Goal: Information Seeking & Learning: Learn about a topic

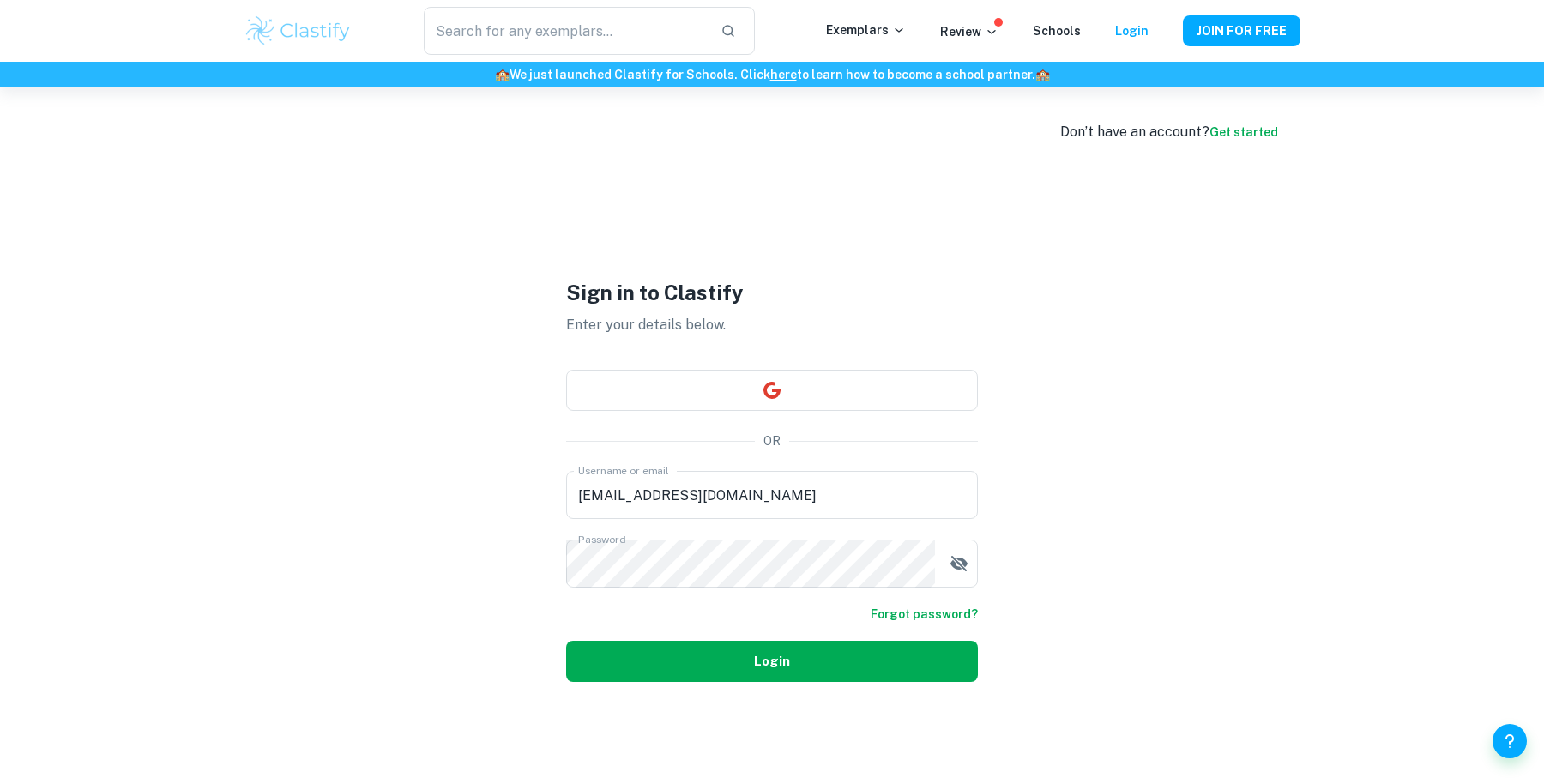
click at [720, 667] on button "Login" at bounding box center [772, 660] width 412 height 41
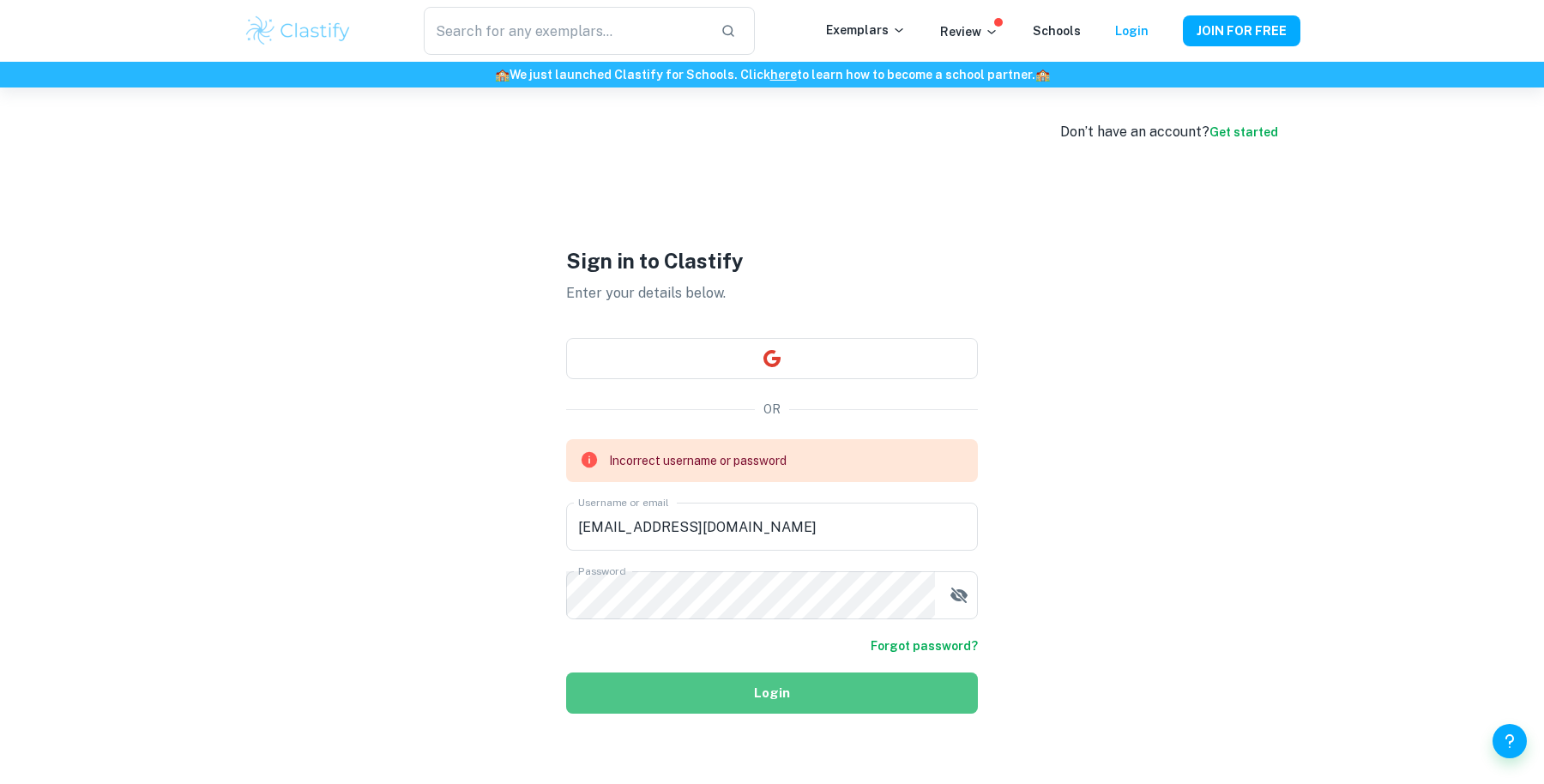
click at [742, 679] on button "Login" at bounding box center [772, 692] width 412 height 41
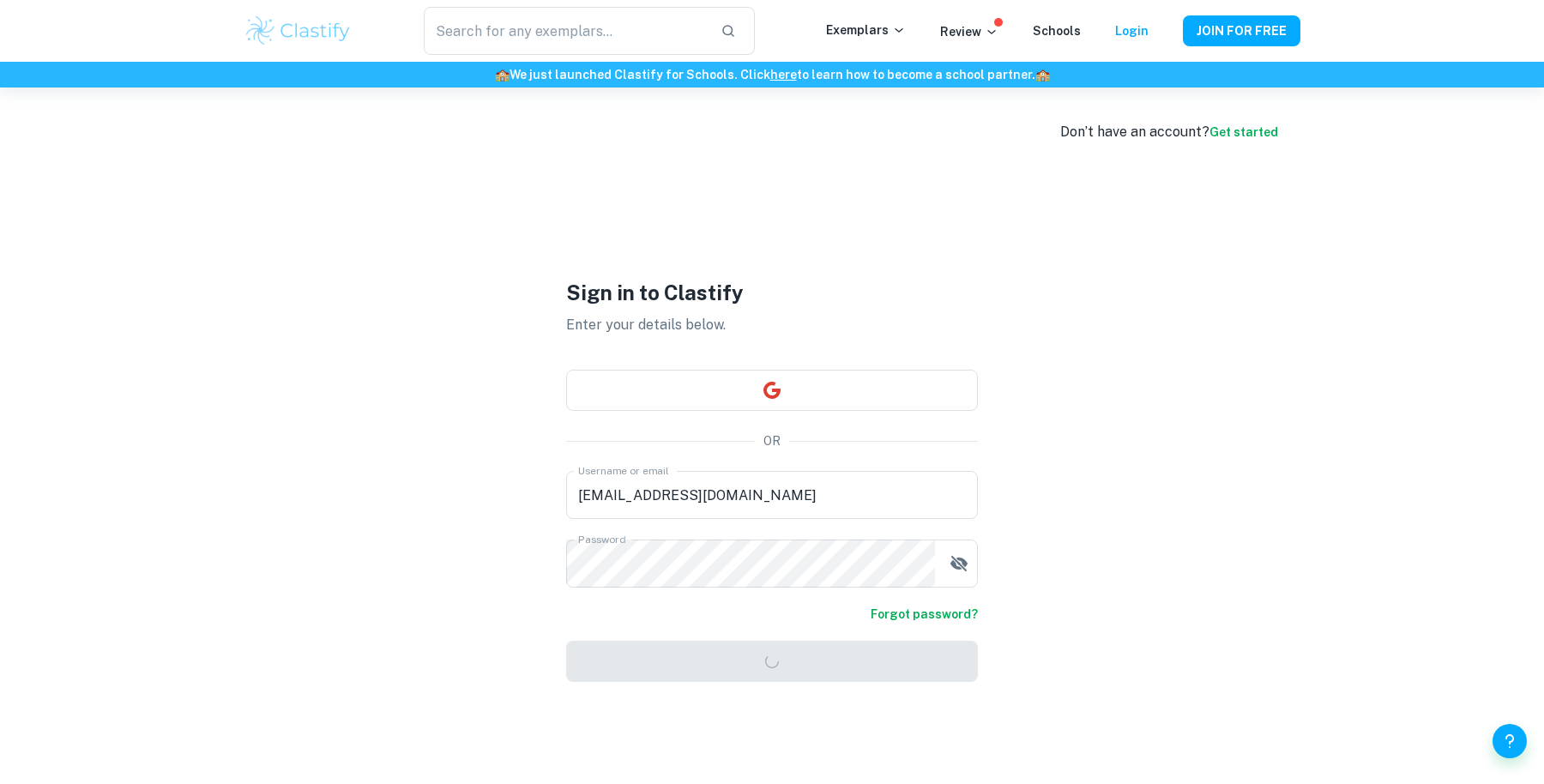
scroll to position [87, 0]
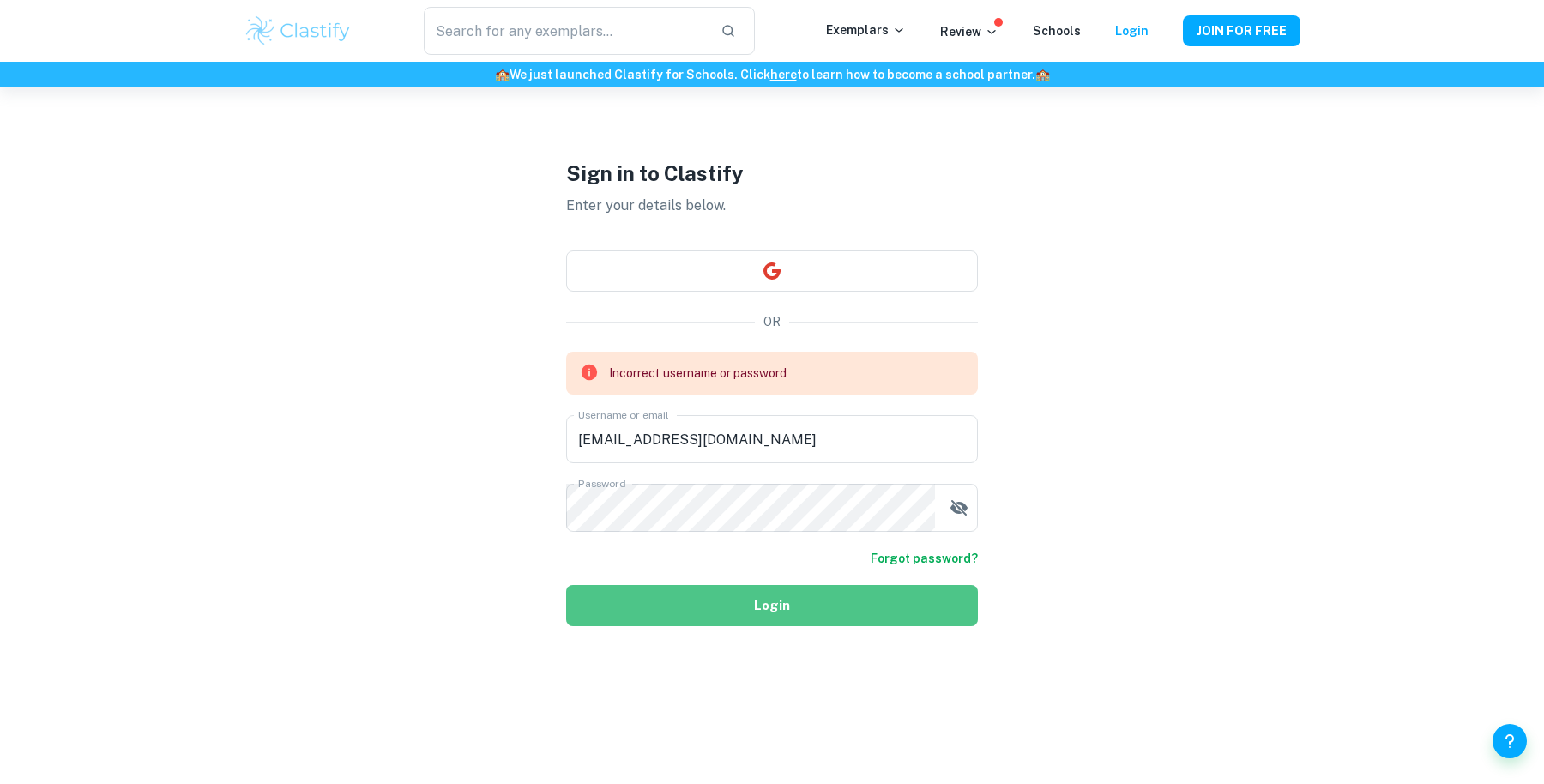
click at [853, 612] on button "Login" at bounding box center [772, 605] width 412 height 41
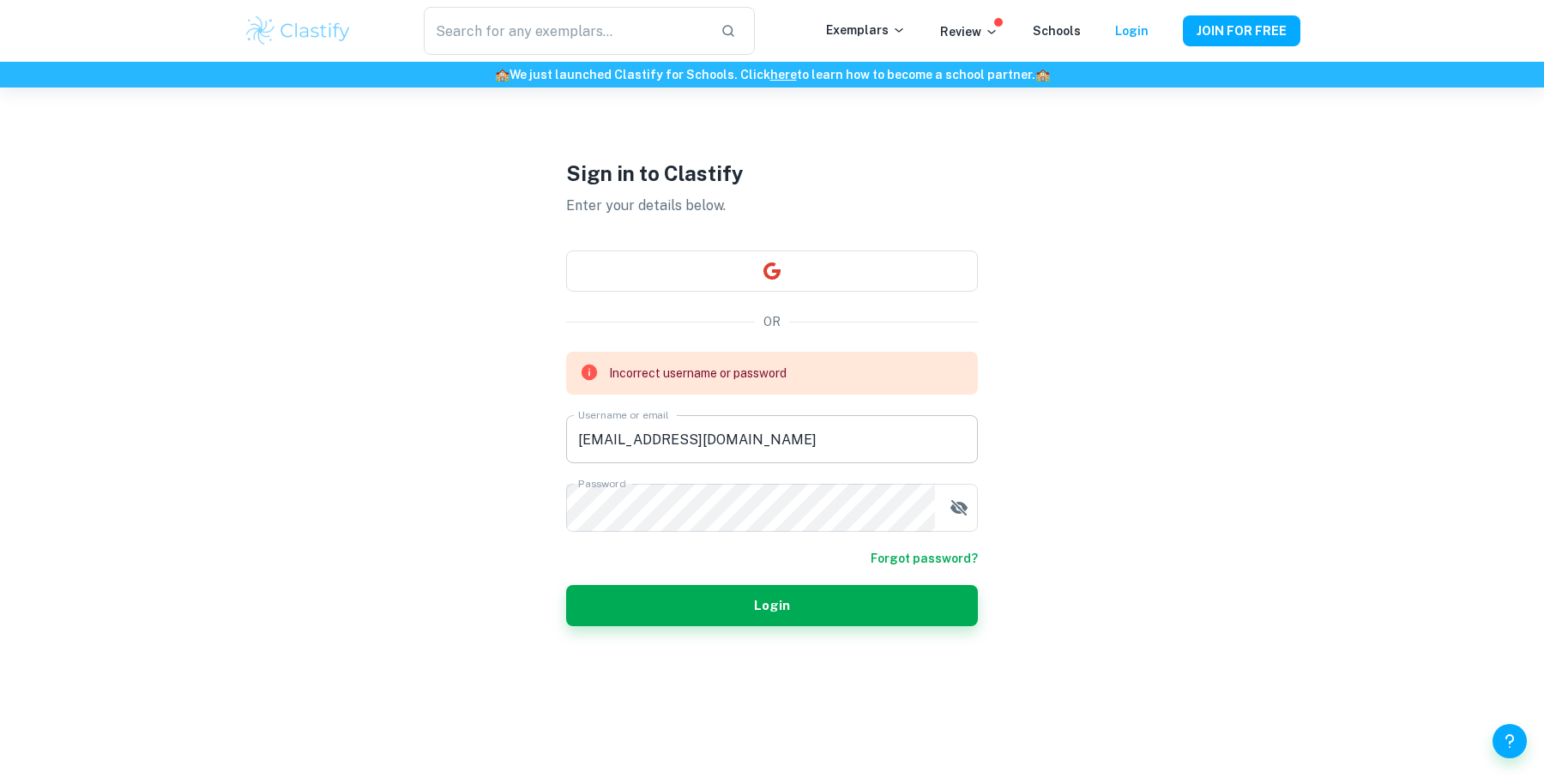
click at [835, 451] on input "[EMAIL_ADDRESS][DOMAIN_NAME]" at bounding box center [772, 438] width 412 height 48
paste input "stans4819"
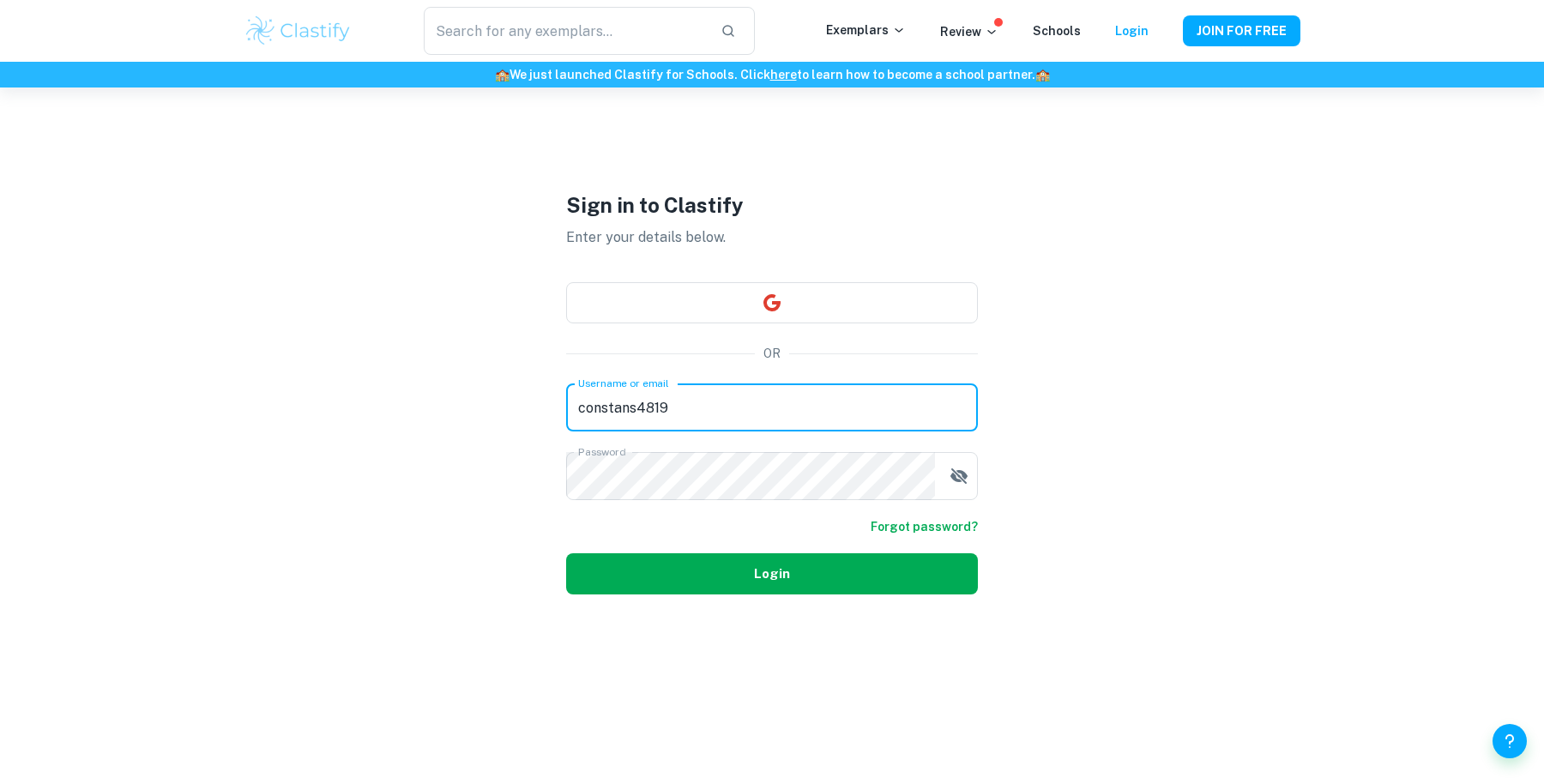
type input "constans4819"
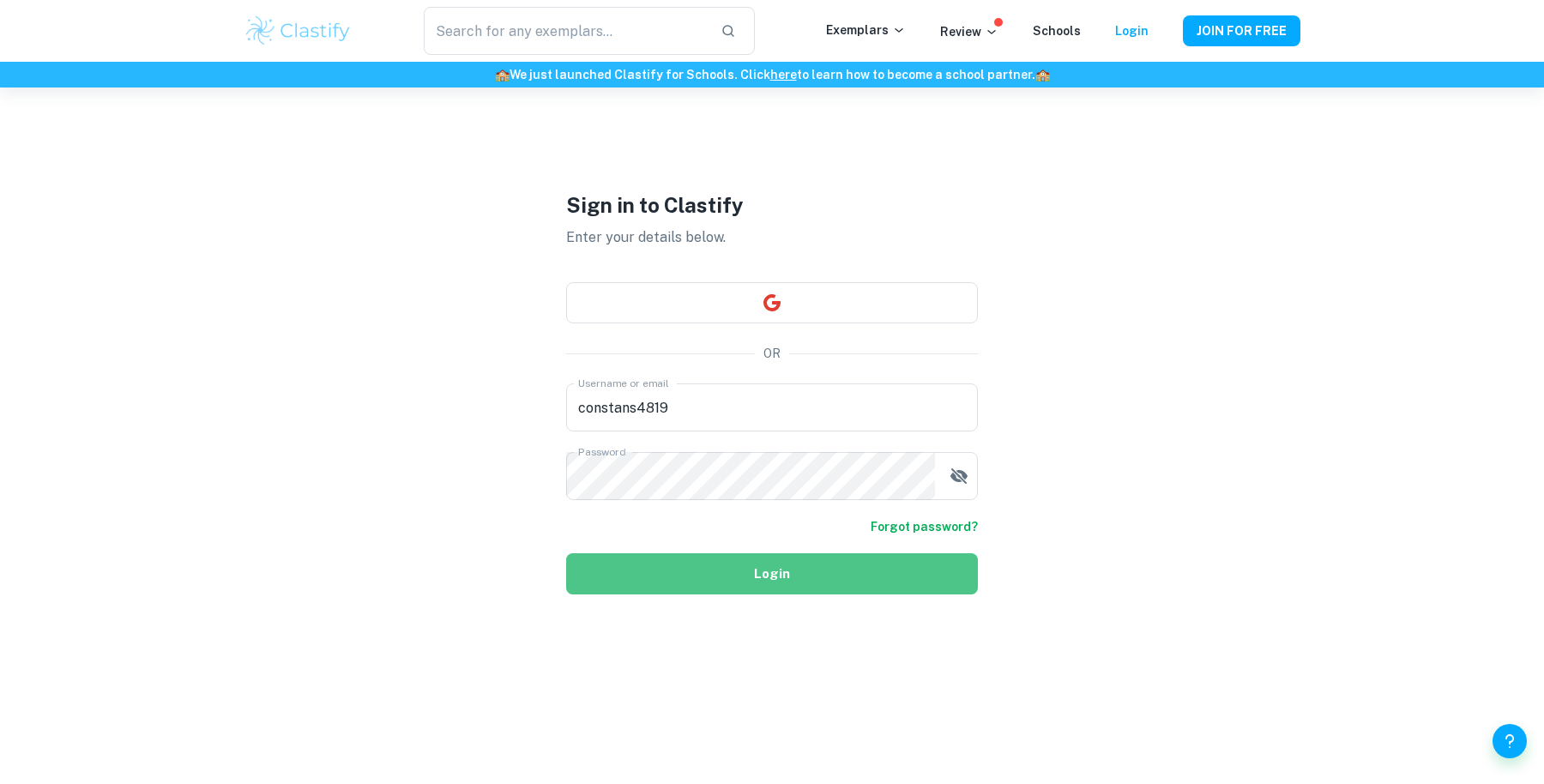
click at [782, 571] on button "Login" at bounding box center [772, 573] width 412 height 41
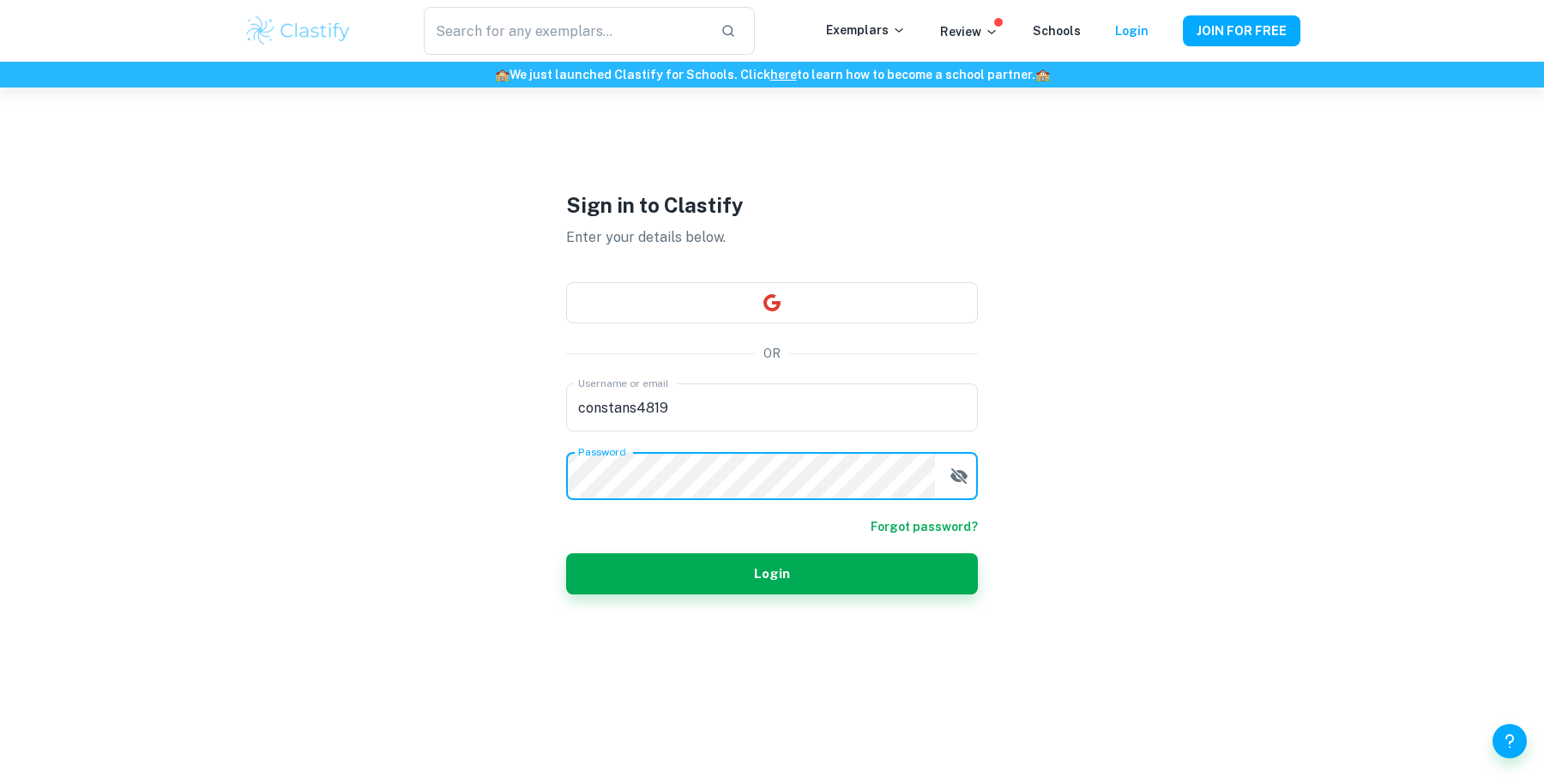
click at [566, 553] on button "Login" at bounding box center [772, 573] width 412 height 41
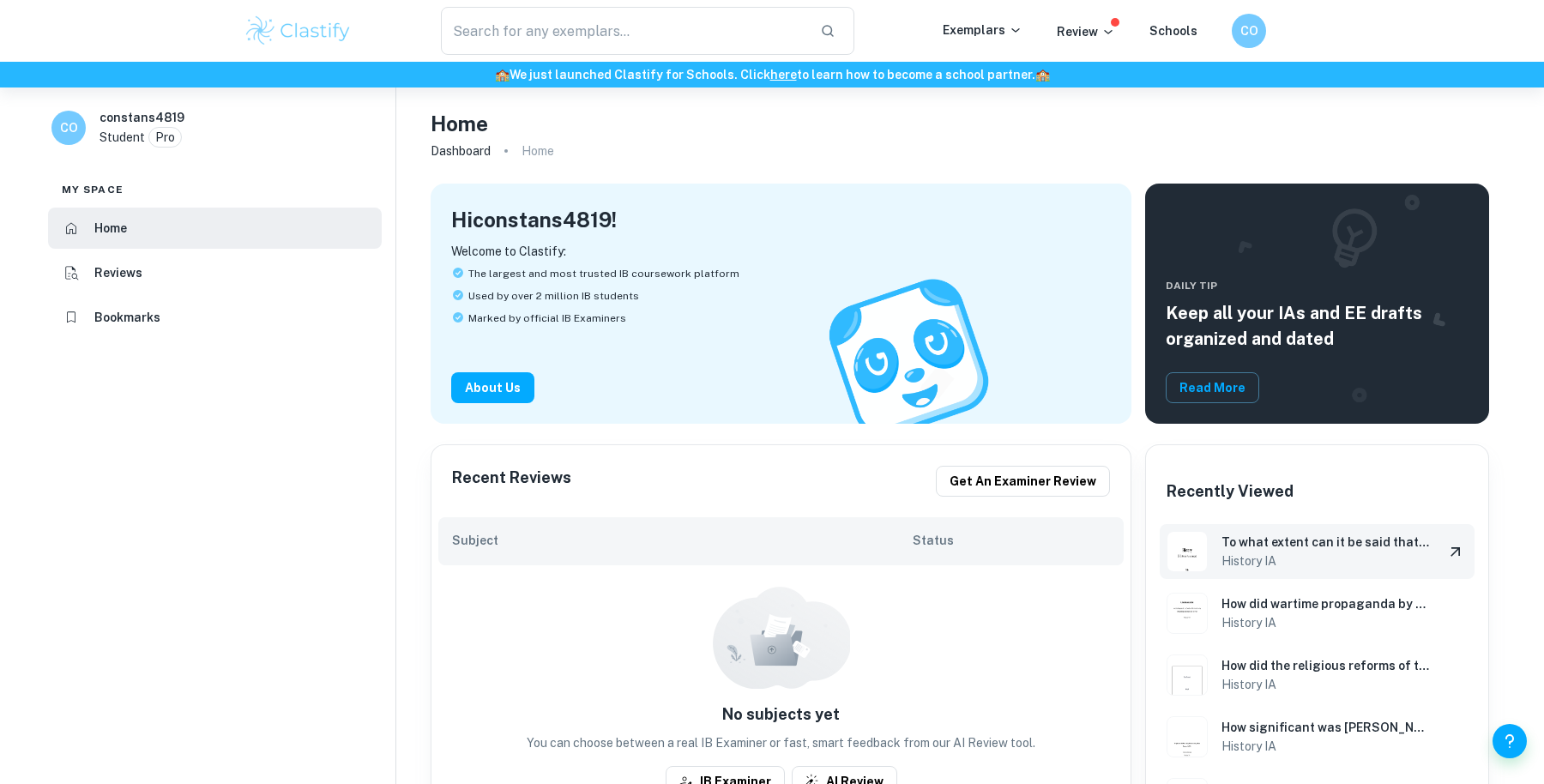
click at [1287, 548] on h6 "To what extent can it be said that [PERSON_NAME] and [PERSON_NAME] regimes duri…" at bounding box center [1326, 541] width 208 height 19
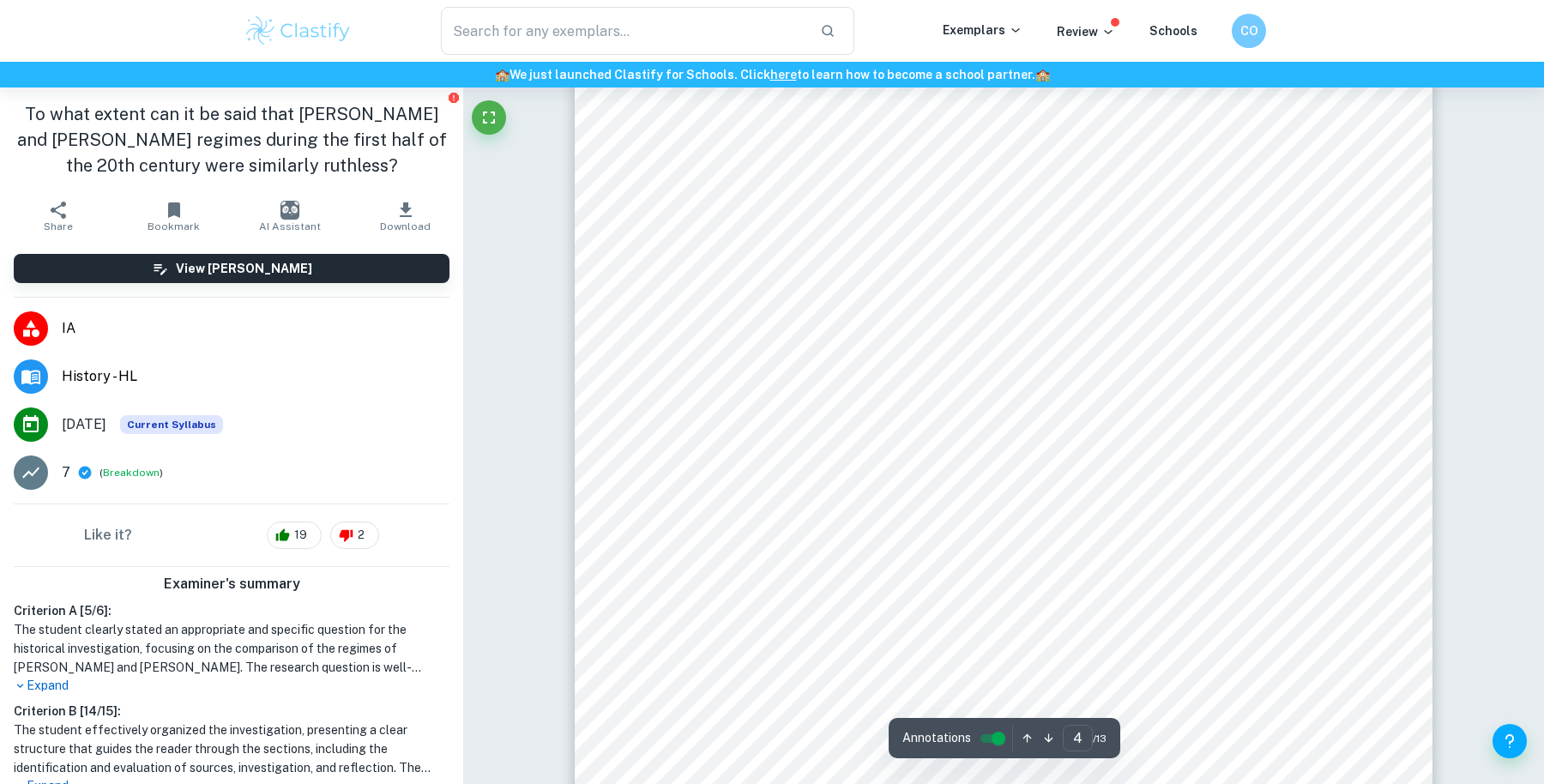
scroll to position [4669, 0]
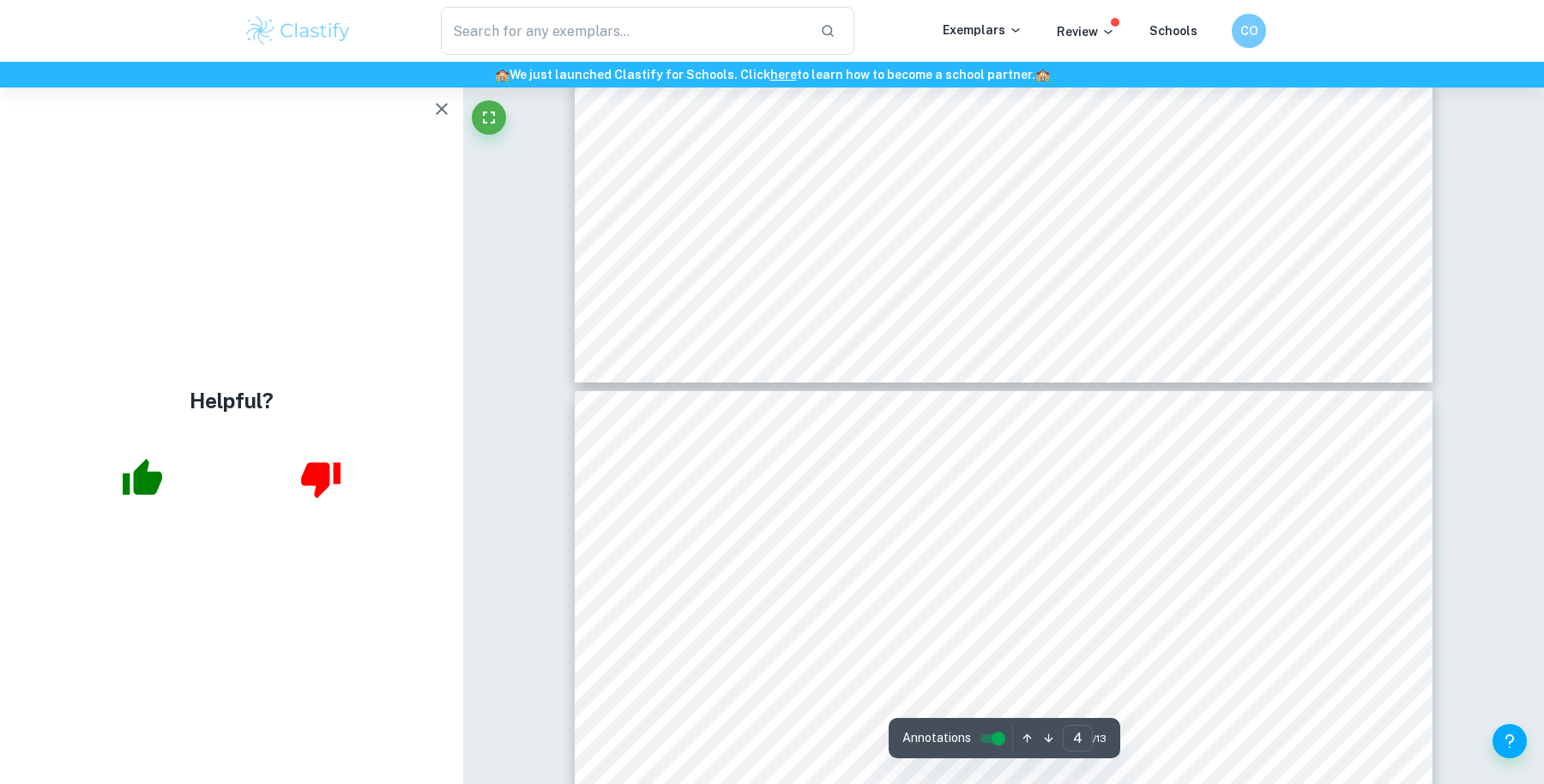
type input "5"
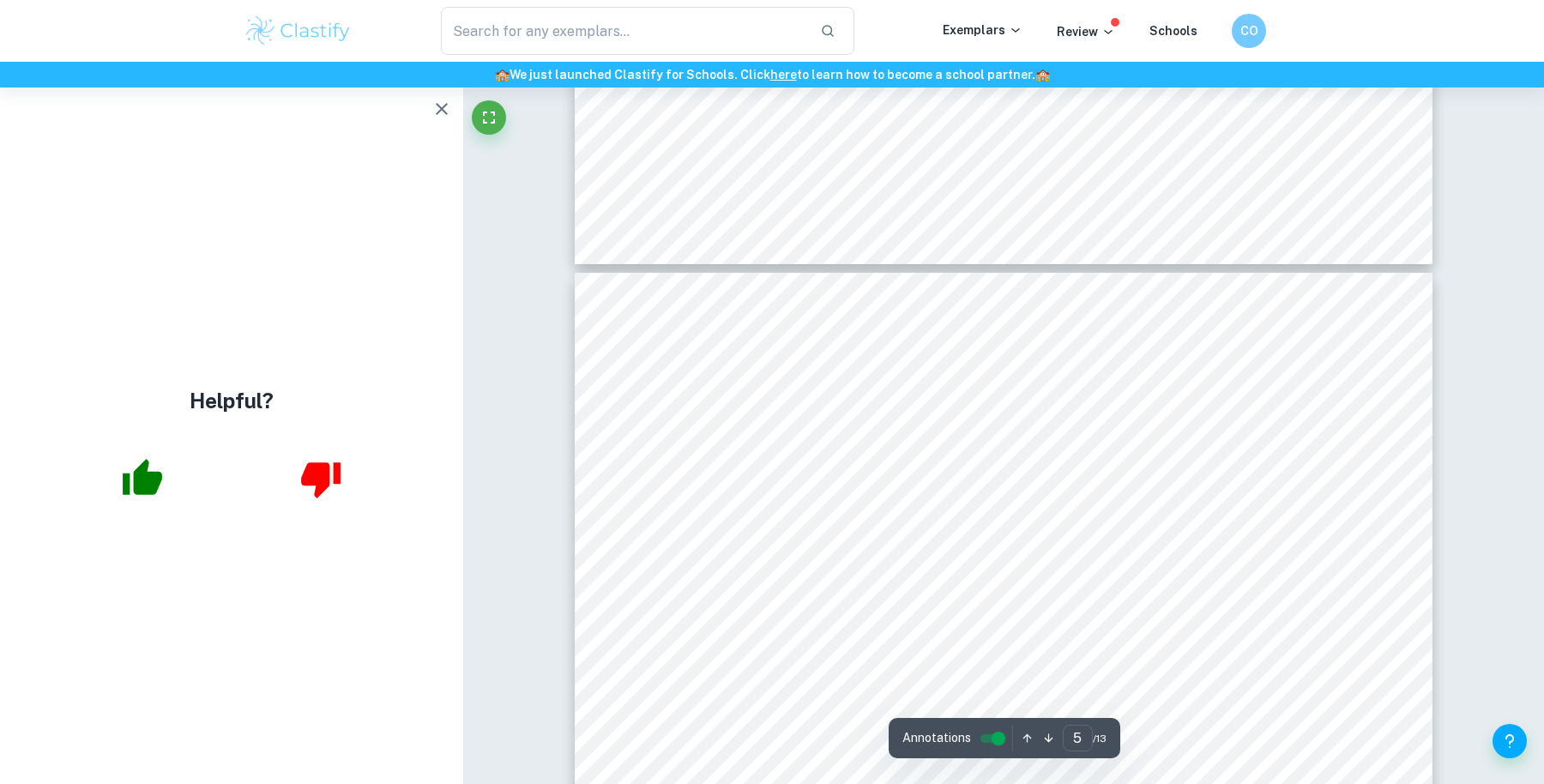
scroll to position [4889, 0]
